Goal: Task Accomplishment & Management: Manage account settings

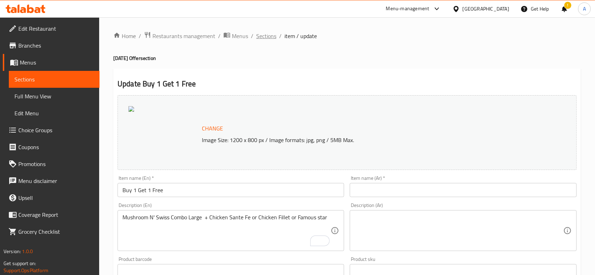
click at [264, 38] on span "Sections" at bounding box center [266, 36] width 20 height 8
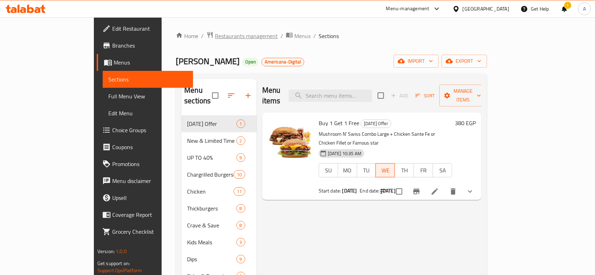
click at [215, 36] on span "Restaurants management" at bounding box center [246, 36] width 63 height 8
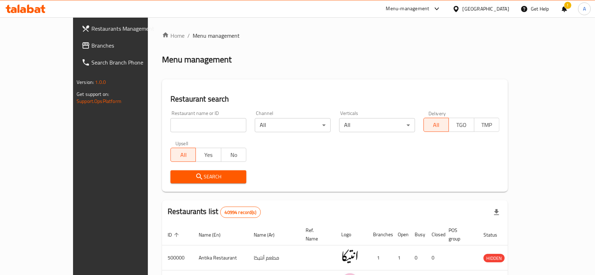
click at [175, 131] on input "search" at bounding box center [209, 125] width 76 height 14
drag, startPoint x: 175, startPoint y: 131, endPoint x: 179, endPoint y: 131, distance: 4.6
paste input "645906"
type input "645906"
click button "Search" at bounding box center [209, 177] width 76 height 13
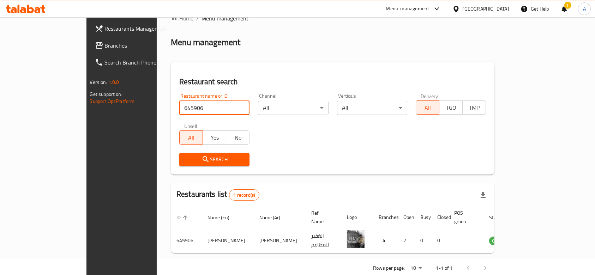
scroll to position [25, 0]
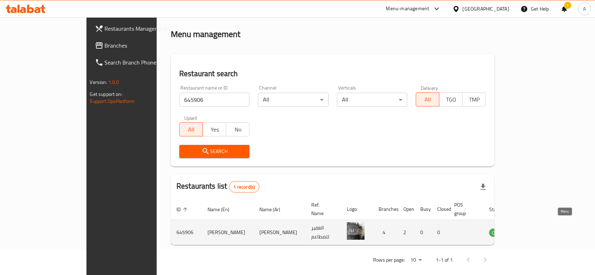
click at [535, 230] on icon "enhanced table" at bounding box center [531, 233] width 8 height 6
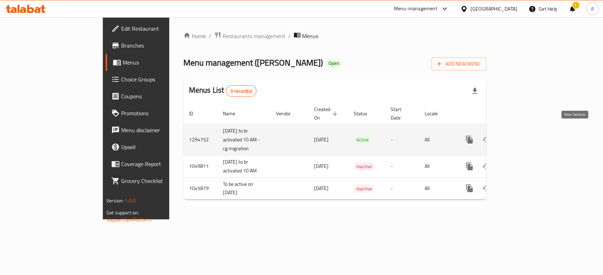
click at [524, 136] on icon "enhanced table" at bounding box center [520, 140] width 8 height 8
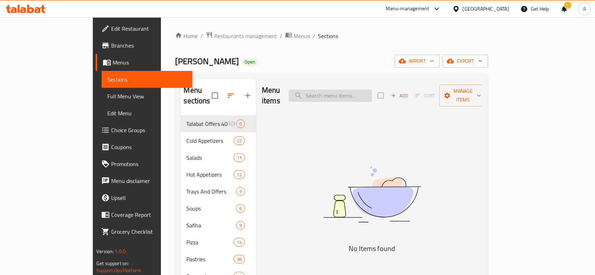
click at [361, 90] on input "search" at bounding box center [330, 96] width 83 height 12
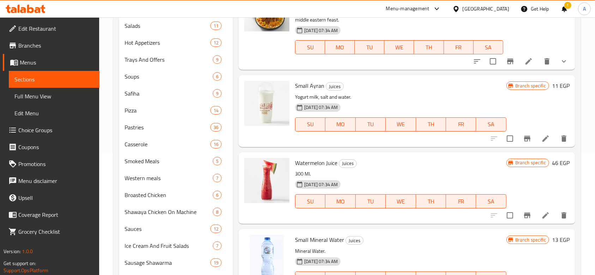
scroll to position [141, 0]
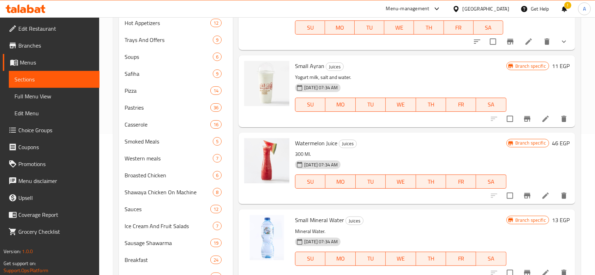
type input "Water"
click at [544, 197] on icon at bounding box center [546, 196] width 6 height 6
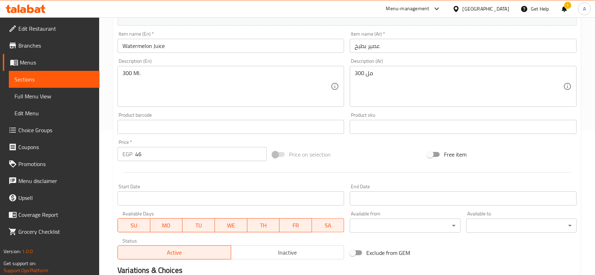
scroll to position [233, 0]
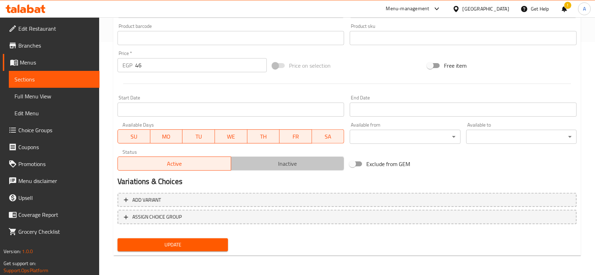
click at [260, 171] on button "Inactive" at bounding box center [288, 164] width 114 height 14
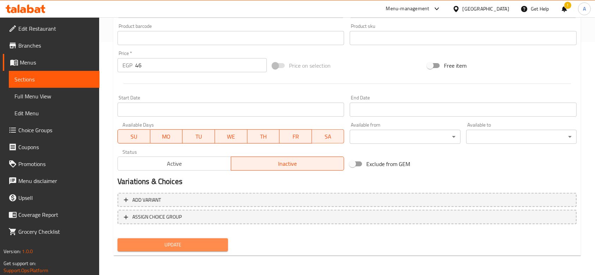
click at [202, 245] on span "Update" at bounding box center [172, 245] width 99 height 9
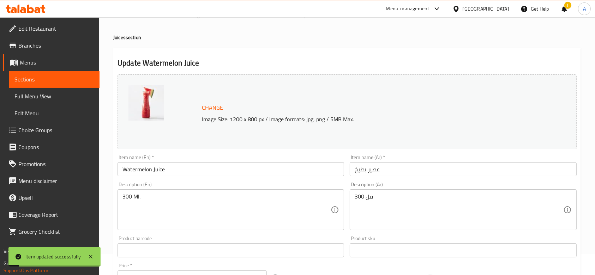
scroll to position [0, 0]
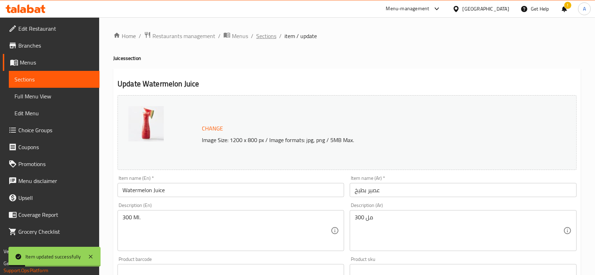
click at [272, 36] on span "Sections" at bounding box center [266, 36] width 20 height 8
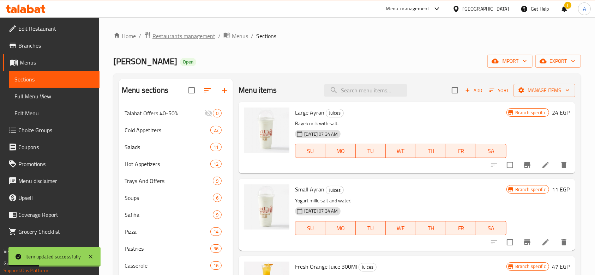
click at [181, 32] on span "Restaurants management" at bounding box center [184, 36] width 63 height 8
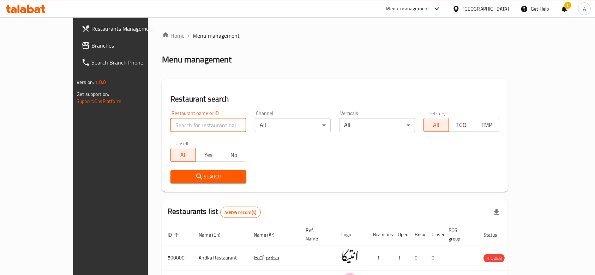
click at [209, 121] on input "search" at bounding box center [209, 125] width 76 height 14
type input "[PERSON_NAME]"
click button "Search" at bounding box center [209, 177] width 76 height 13
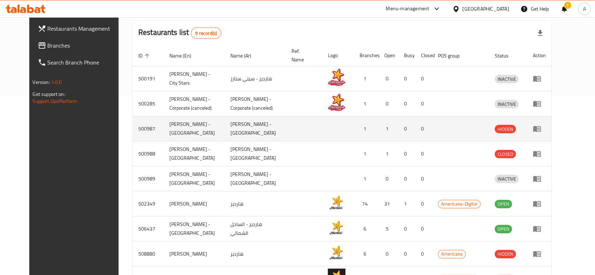
scroll to position [223, 0]
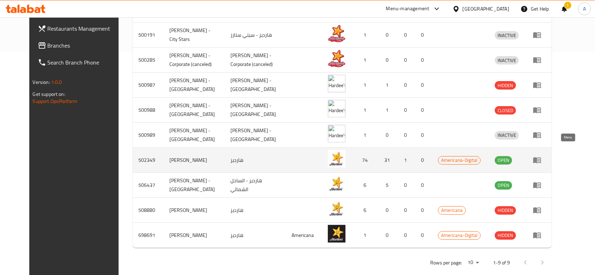
click at [542, 156] on icon "enhanced table" at bounding box center [537, 160] width 8 height 8
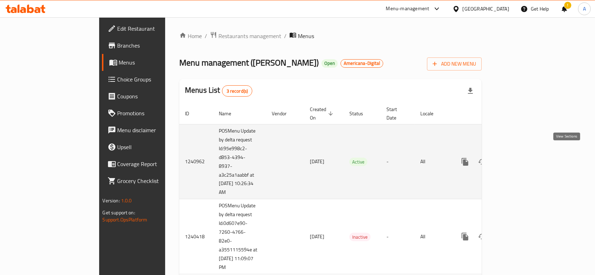
click at [520, 158] on icon "enhanced table" at bounding box center [516, 162] width 8 height 8
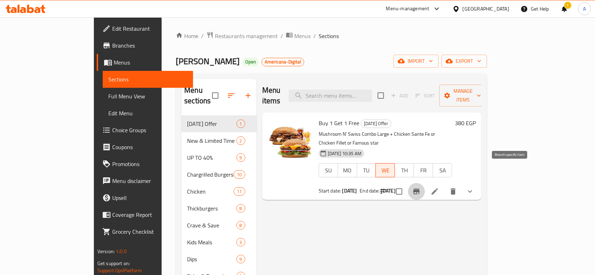
click at [421, 187] on icon "Branch-specific-item" at bounding box center [416, 191] width 8 height 8
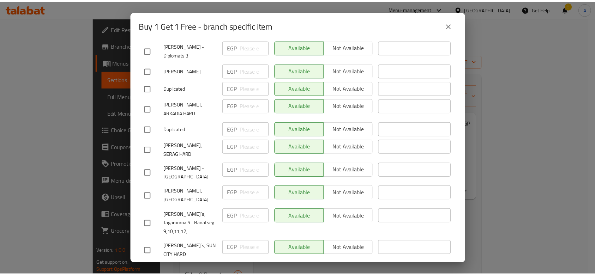
scroll to position [1469, 0]
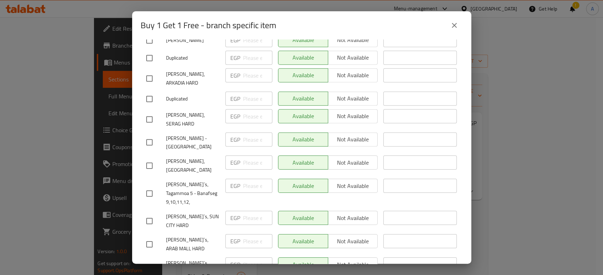
click at [452, 23] on icon "close" at bounding box center [454, 25] width 8 height 8
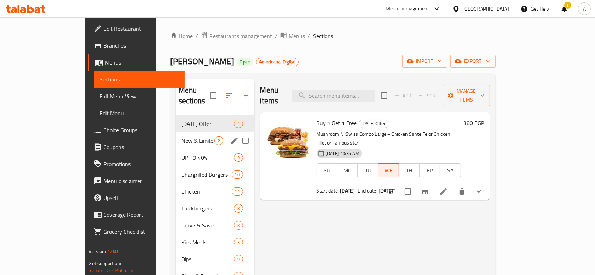
click at [176, 132] on div "New & Limited Time 2" at bounding box center [215, 140] width 79 height 17
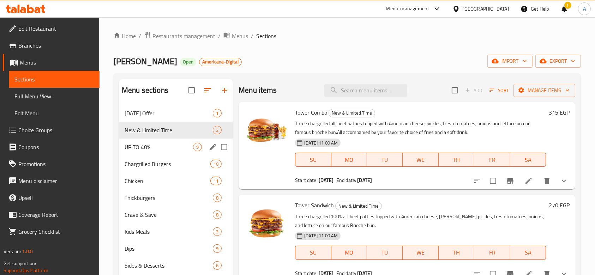
click at [150, 141] on div "UP TO 40% 9" at bounding box center [176, 147] width 114 height 17
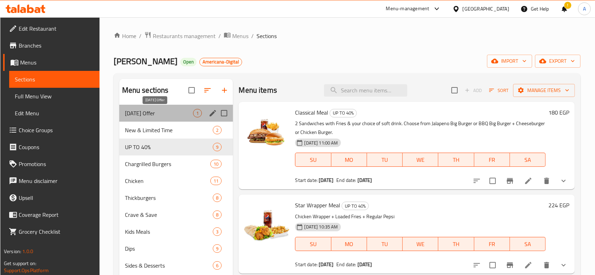
click at [141, 112] on span "[DATE] Offer" at bounding box center [159, 113] width 69 height 8
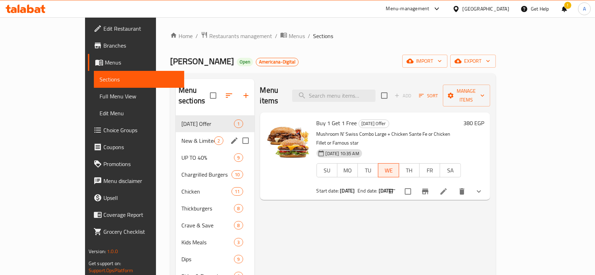
click at [181, 137] on span "New & Limited Time" at bounding box center [197, 141] width 33 height 8
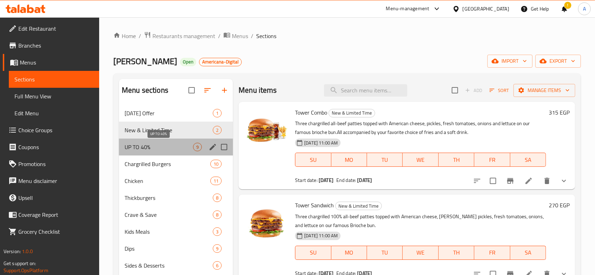
click at [144, 149] on span "UP TO 40%" at bounding box center [159, 147] width 69 height 8
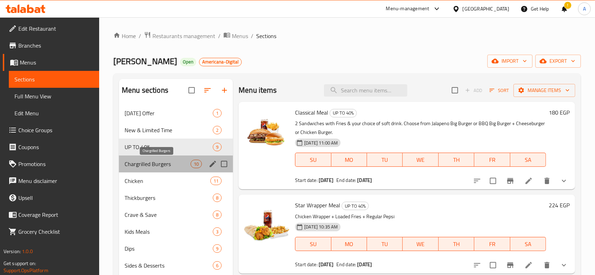
click at [154, 163] on span "Chargrilled Burgers" at bounding box center [158, 164] width 66 height 8
